Goal: Navigation & Orientation: Find specific page/section

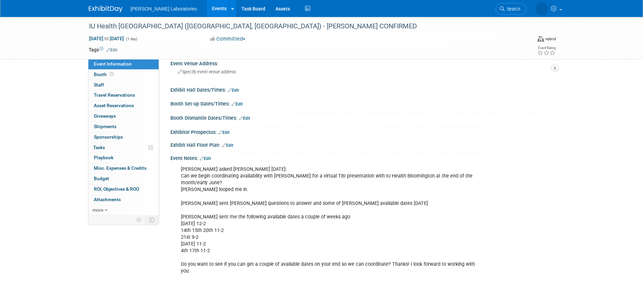
scroll to position [42, 0]
click at [207, 7] on link "Events" at bounding box center [219, 8] width 25 height 17
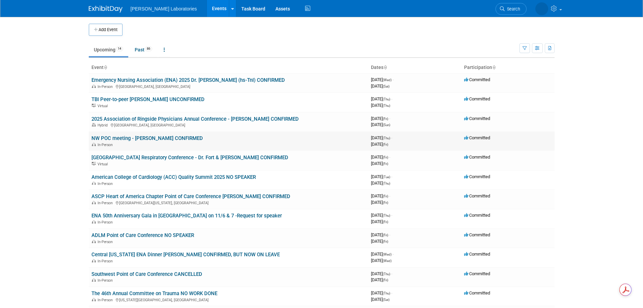
click at [167, 136] on link "NW POC meeting - Mary Hammel CONFIRMED" at bounding box center [147, 138] width 111 height 6
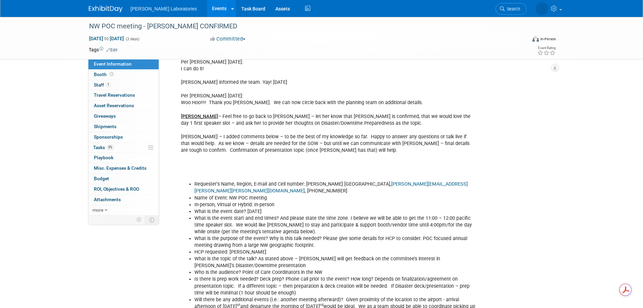
scroll to position [304, 0]
